Goal: Information Seeking & Learning: Find specific fact

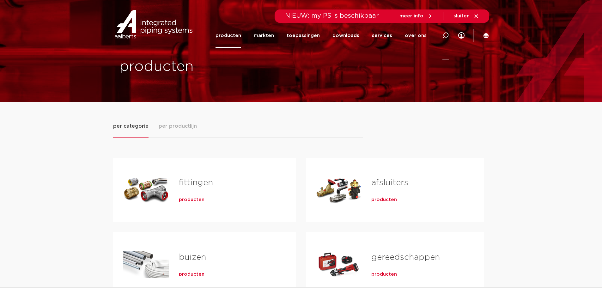
click at [445, 35] on icon at bounding box center [445, 35] width 6 height 6
type input "123459836"
click button "Zoeken" at bounding box center [0, 0] width 0 height 0
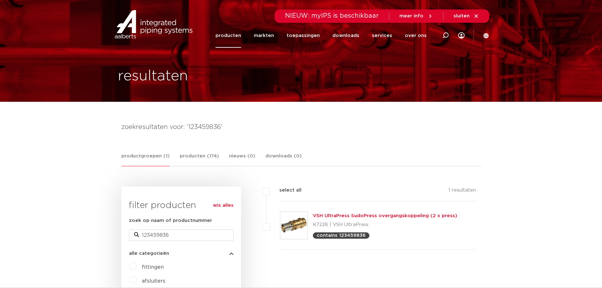
click at [358, 214] on link "VSH UltraPress SudoPress overgangskoppeling (2 x press)" at bounding box center [385, 215] width 144 height 5
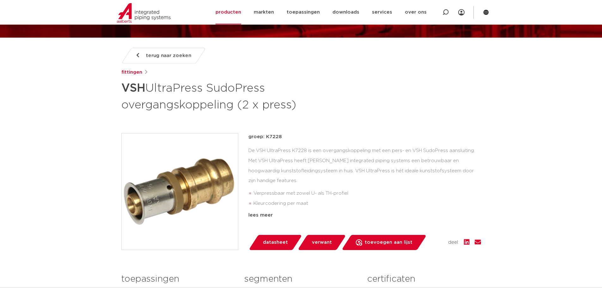
scroll to position [63, 0]
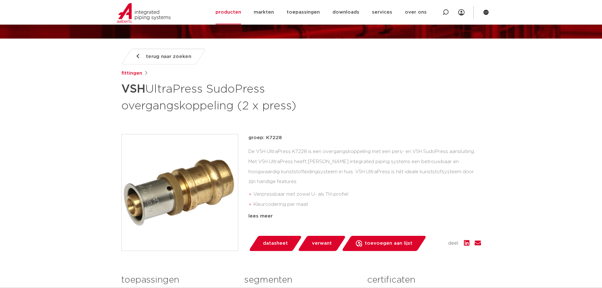
click at [213, 200] on img at bounding box center [180, 192] width 116 height 116
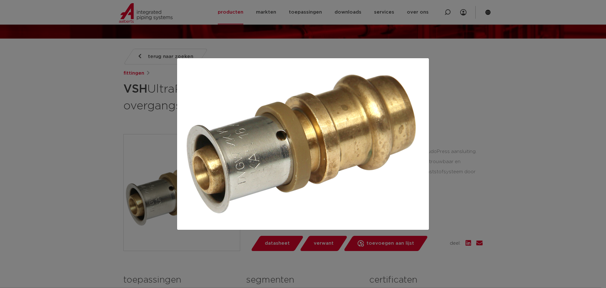
click at [494, 174] on div at bounding box center [303, 144] width 606 height 288
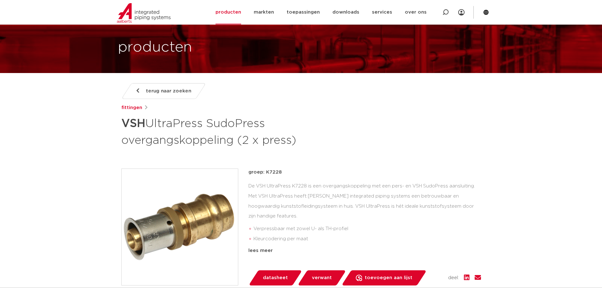
scroll to position [0, 0]
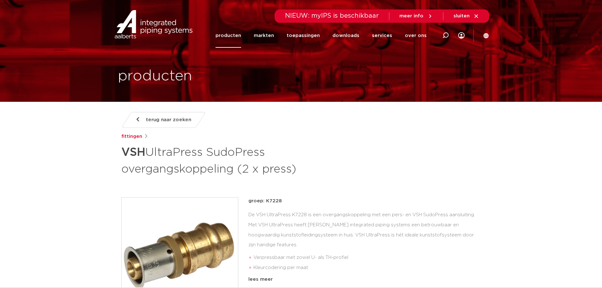
click at [442, 35] on div at bounding box center [445, 35] width 25 height 48
type input "123461225"
click button "Zoeken" at bounding box center [0, 0] width 0 height 0
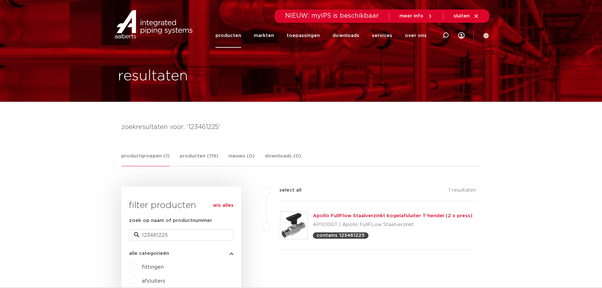
click at [341, 213] on link "Apollo FullFlow Staalverzinkt kogelafsluiter T-hendel (2 x press)" at bounding box center [392, 215] width 159 height 5
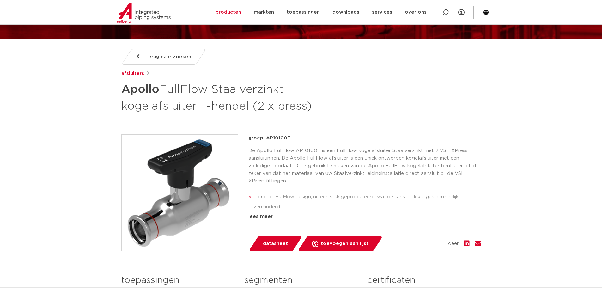
scroll to position [63, 0]
click at [183, 183] on img at bounding box center [180, 192] width 116 height 116
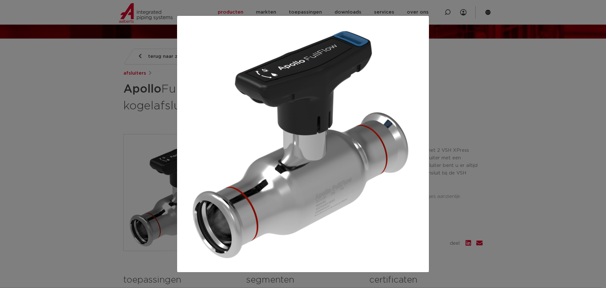
click at [347, 154] on img at bounding box center [303, 144] width 242 height 246
click at [495, 113] on div at bounding box center [303, 144] width 606 height 288
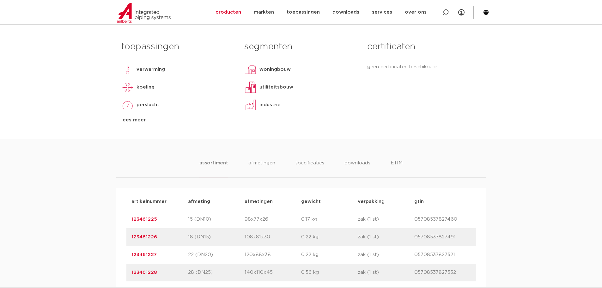
scroll to position [347, 0]
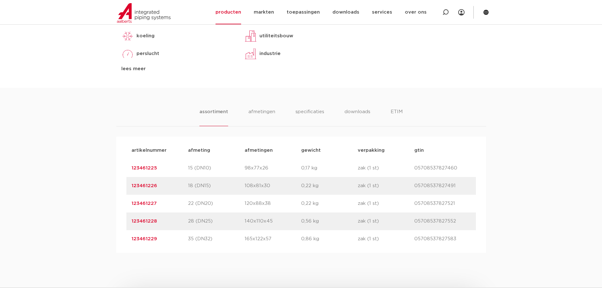
click at [145, 170] on link "123461225" at bounding box center [144, 167] width 26 height 5
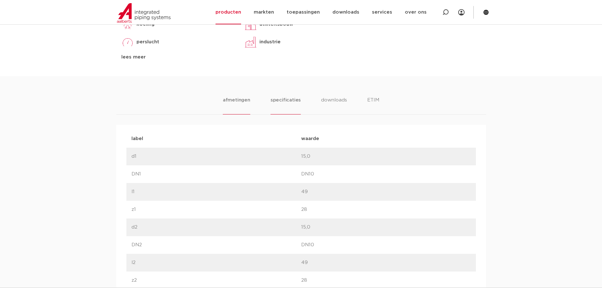
scroll to position [347, 0]
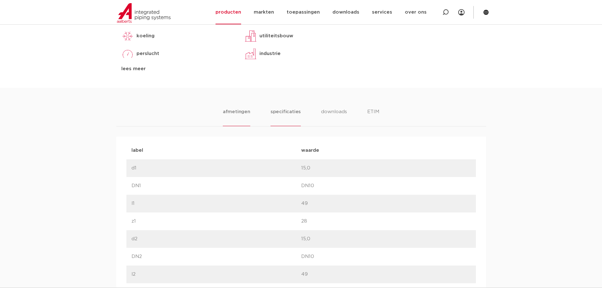
click at [285, 118] on li "specificaties" at bounding box center [285, 117] width 30 height 18
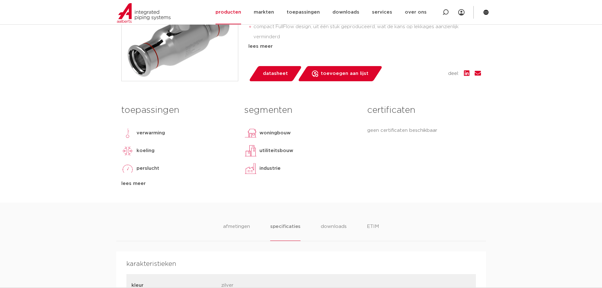
scroll to position [253, 0]
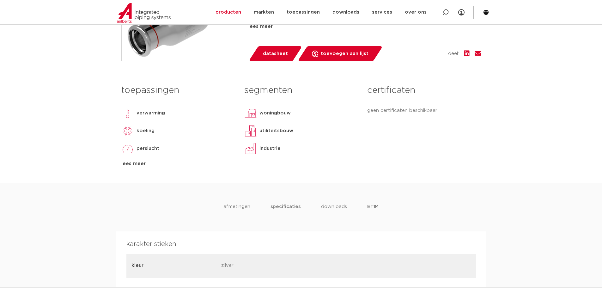
click at [376, 208] on li "ETIM" at bounding box center [372, 212] width 11 height 18
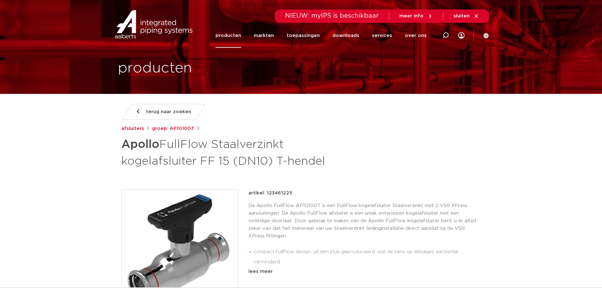
scroll to position [0, 0]
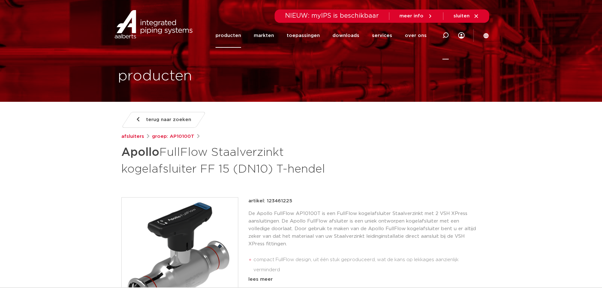
click at [444, 38] on icon at bounding box center [445, 35] width 6 height 6
type input "0860301"
click button "Zoeken" at bounding box center [0, 0] width 0 height 0
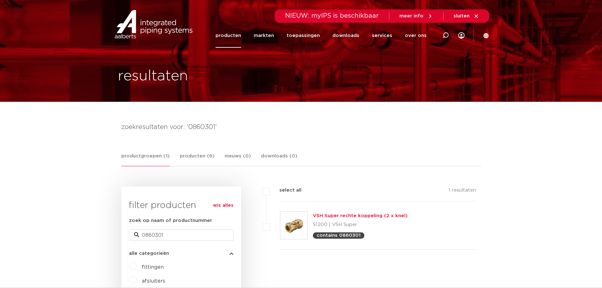
click at [362, 216] on link "VSH Super rechte koppeling (2 x knel)" at bounding box center [360, 215] width 95 height 5
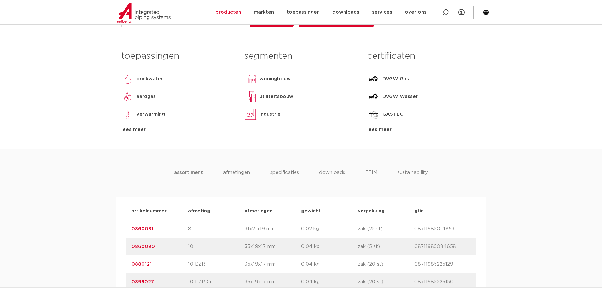
scroll to position [284, 0]
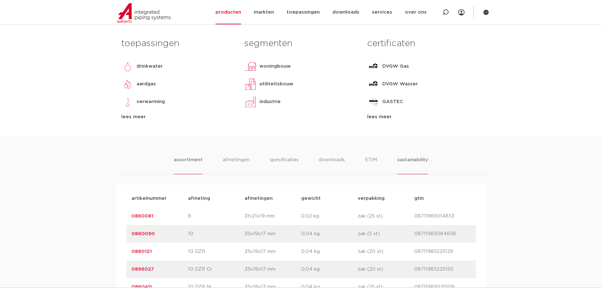
click at [411, 166] on li "sustainability" at bounding box center [412, 165] width 31 height 18
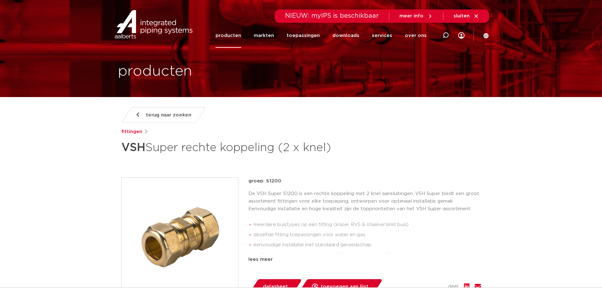
scroll to position [0, 0]
